Goal: Check status: Check status

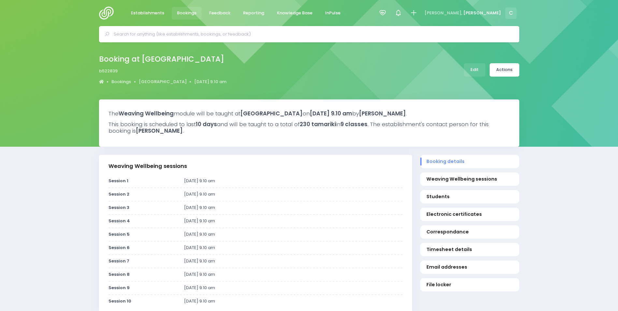
select select "5"
click at [218, 13] on span "Feedback" at bounding box center [219, 13] width 21 height 7
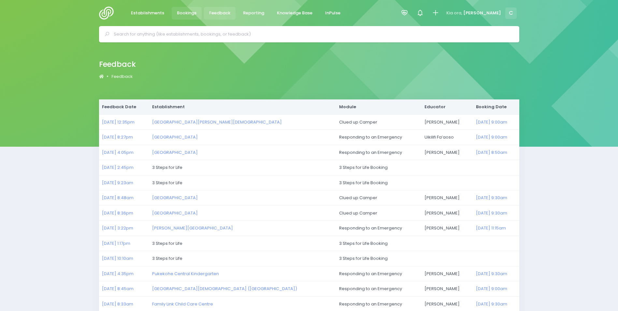
click at [186, 13] on span "Bookings" at bounding box center [187, 13] width 20 height 7
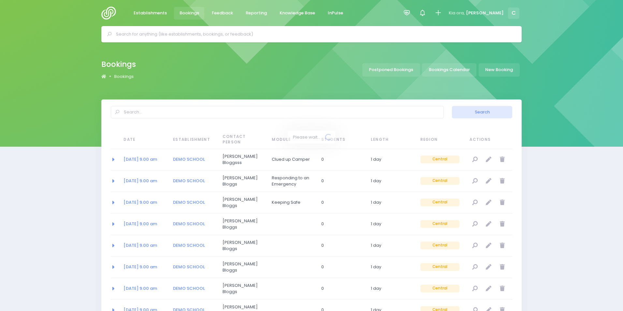
select select "20"
click at [441, 71] on link "Bookings Calendar" at bounding box center [447, 69] width 54 height 13
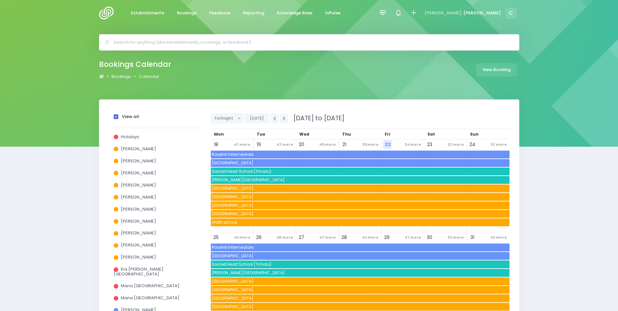
click at [115, 116] on span at bounding box center [116, 116] width 5 height 5
click at [0, 0] on input "View all" at bounding box center [0, 0] width 0 height 0
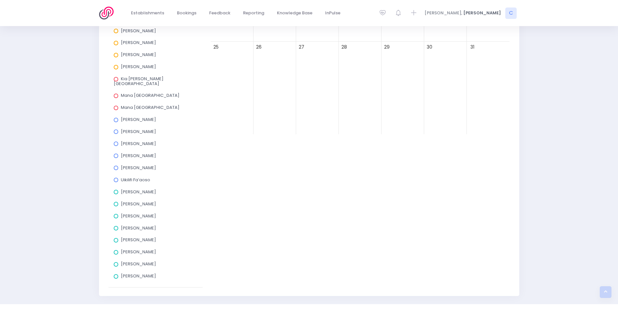
scroll to position [200, 0]
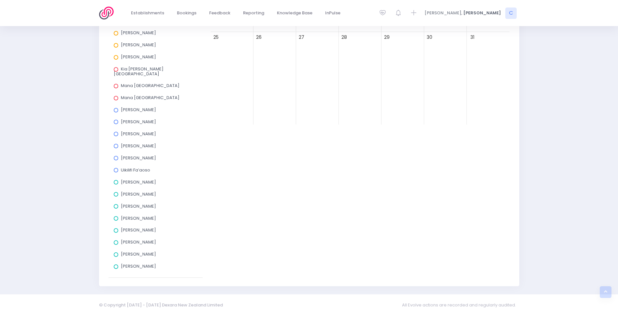
click at [116, 120] on span at bounding box center [116, 122] width 5 height 5
click at [0, 0] on input "[PERSON_NAME]" at bounding box center [0, 0] width 0 height 0
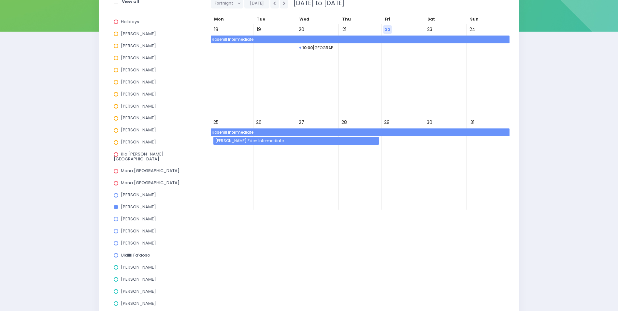
scroll to position [31, 0]
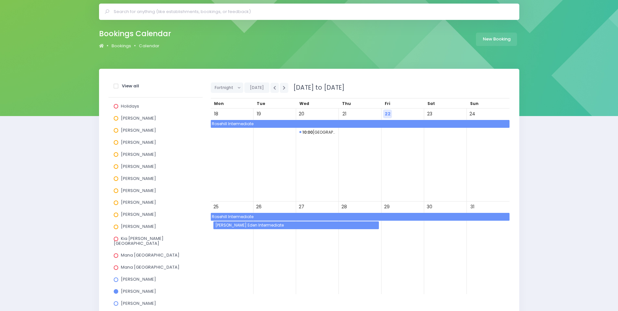
click at [279, 223] on span "Glen Eden Intermediate" at bounding box center [296, 225] width 165 height 8
click at [281, 218] on span "Rosehill Intermediate" at bounding box center [360, 217] width 299 height 8
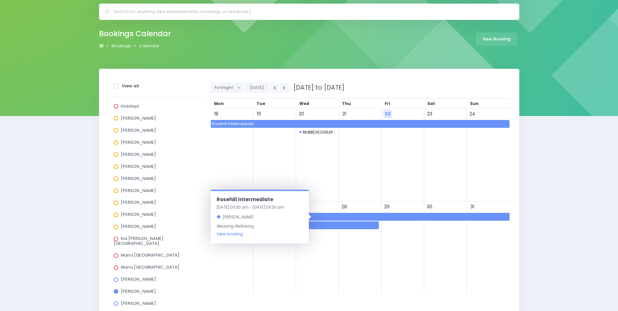
click at [226, 236] on link "View booking" at bounding box center [230, 234] width 26 height 6
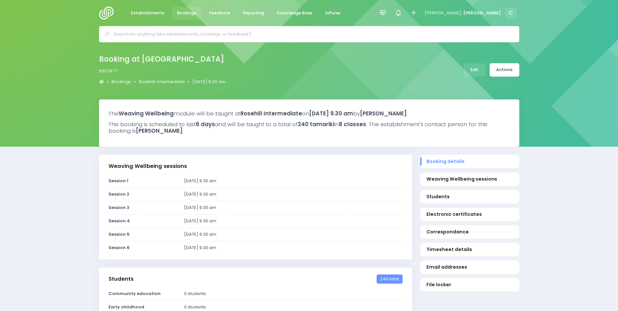
select select "5"
